Goal: Entertainment & Leisure: Consume media (video, audio)

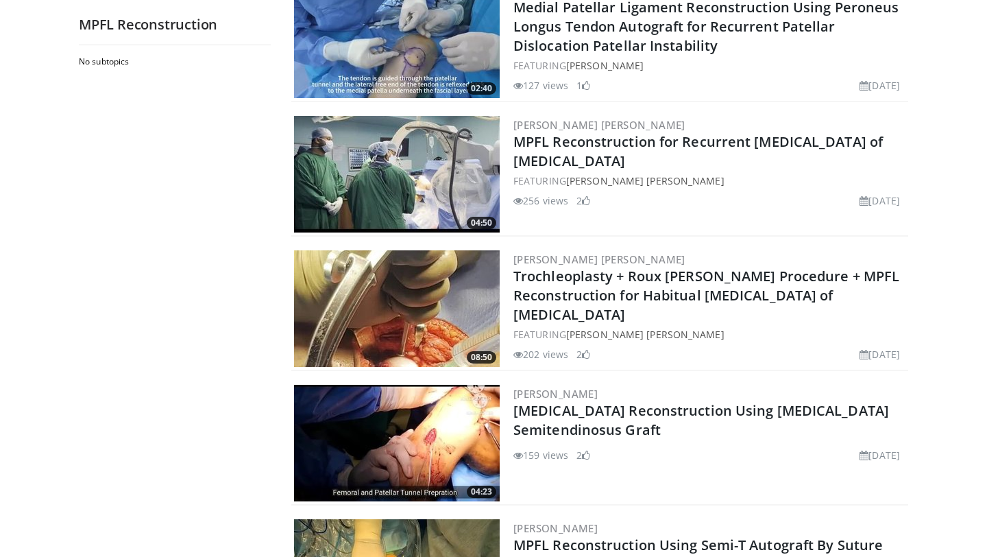
scroll to position [103, 0]
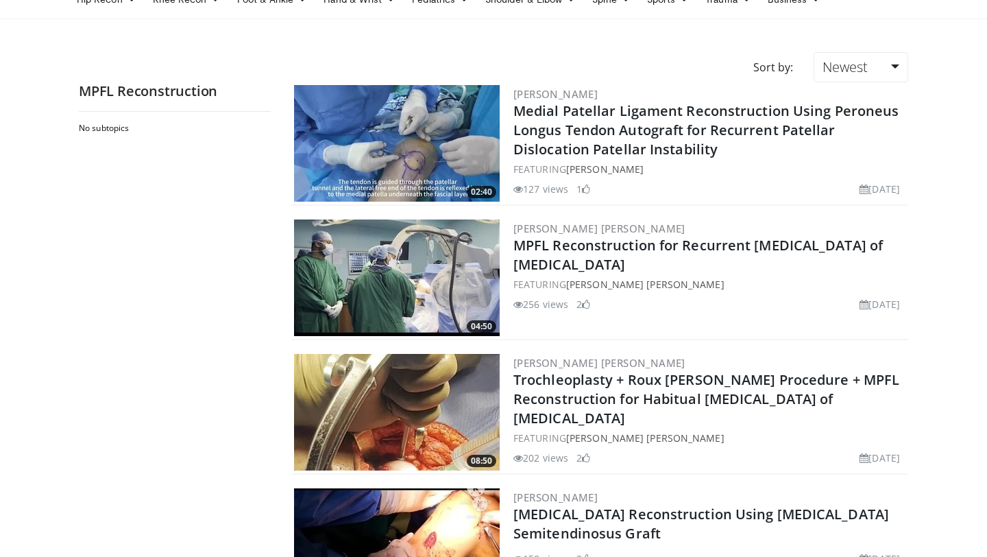
click at [427, 151] on img at bounding box center [397, 143] width 206 height 117
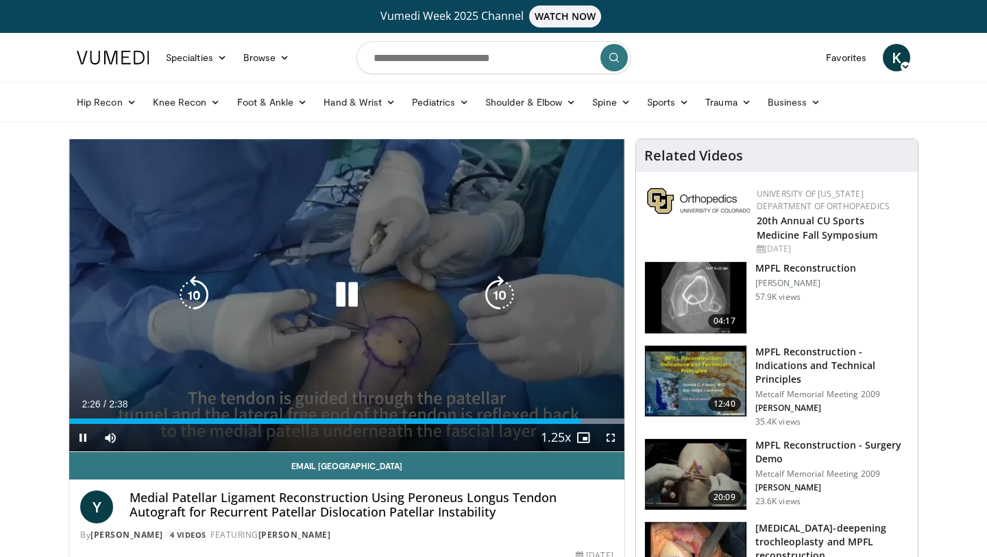
click at [351, 290] on icon "Video Player" at bounding box center [347, 295] width 38 height 38
